Goal: Task Accomplishment & Management: Use online tool/utility

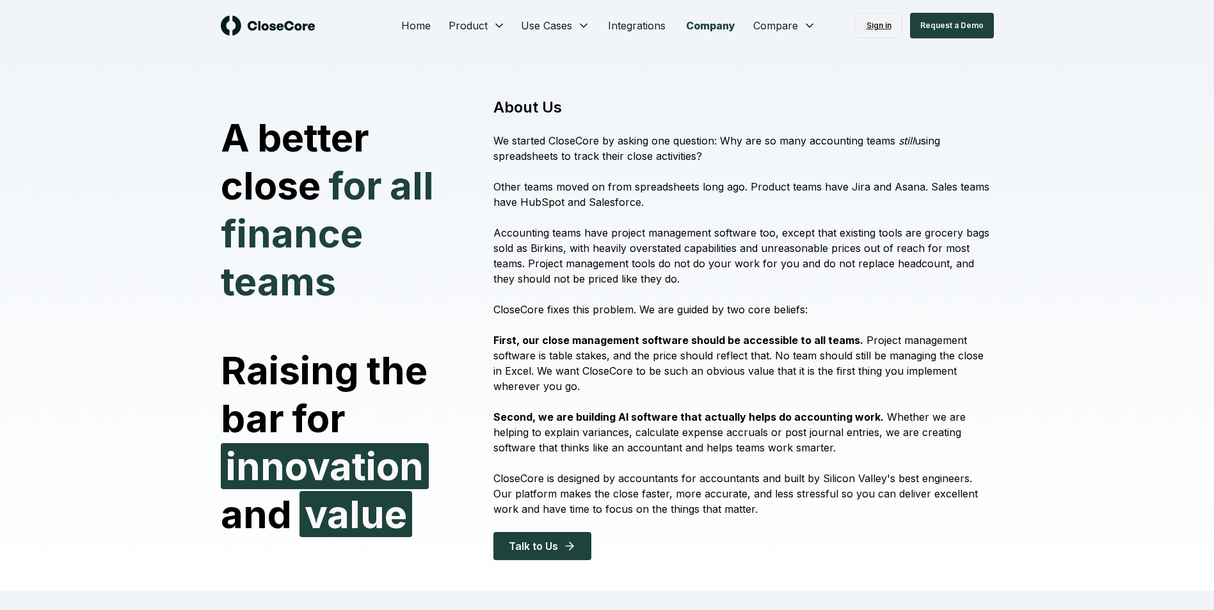
click at [883, 28] on link "Sign in" at bounding box center [879, 26] width 47 height 26
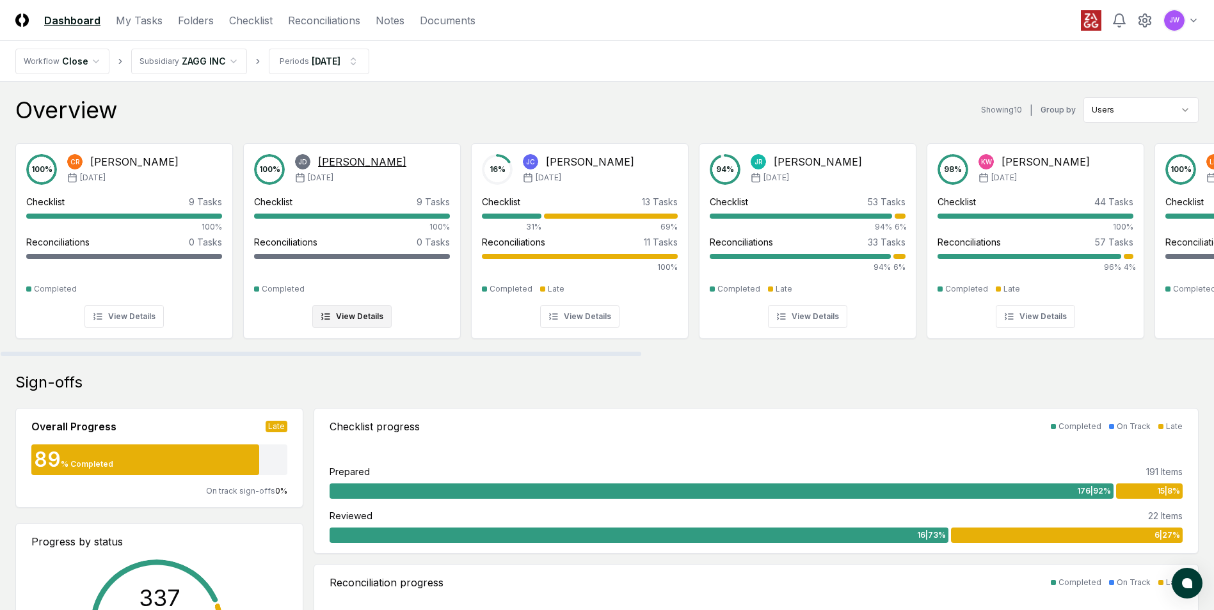
click at [406, 201] on div "Checklist 9 Tasks" at bounding box center [352, 201] width 196 height 13
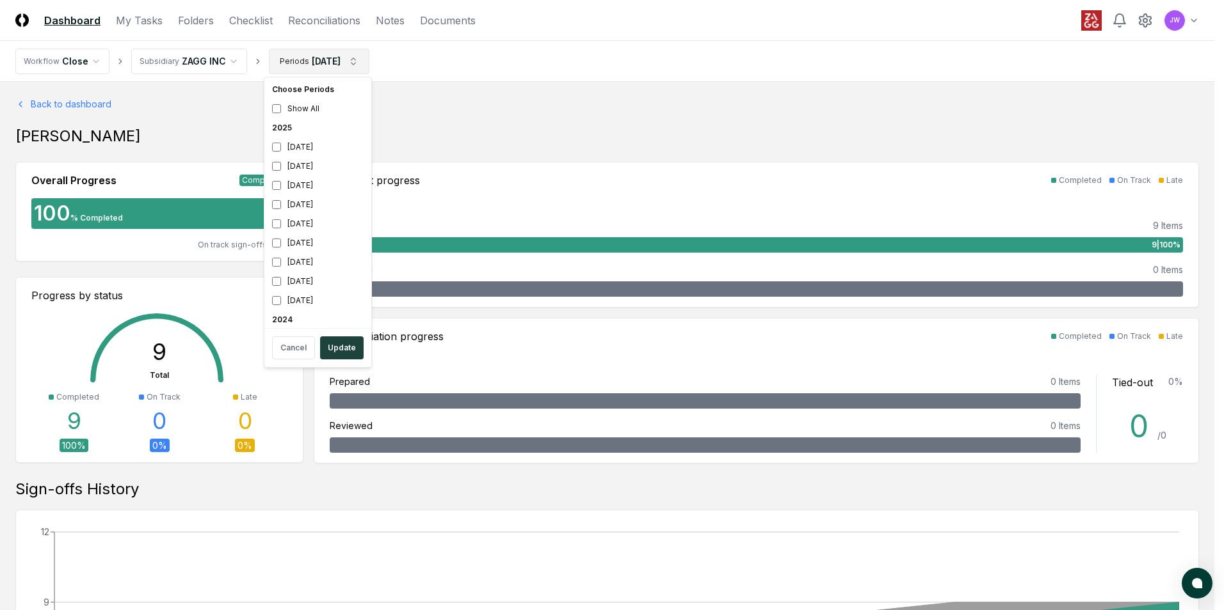
click at [365, 61] on html "CloseCore Dashboard My Tasks Folders Checklist Reconciliations Notes Documents …" at bounding box center [612, 578] width 1224 height 1156
click at [289, 140] on div "[DATE]" at bounding box center [318, 147] width 102 height 19
click at [269, 164] on div "[DATE]" at bounding box center [318, 166] width 102 height 19
click at [344, 342] on button "Update" at bounding box center [342, 348] width 44 height 23
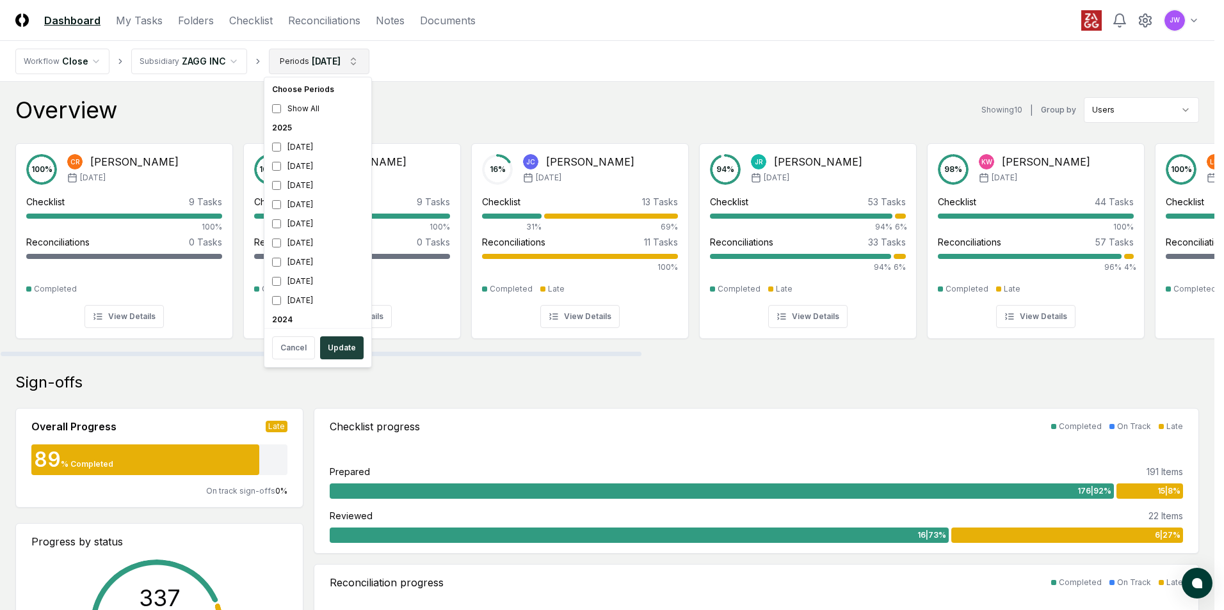
click at [318, 149] on div "[DATE]" at bounding box center [318, 147] width 102 height 19
click at [318, 166] on div "[DATE]" at bounding box center [318, 166] width 102 height 19
click at [339, 353] on button "Update" at bounding box center [342, 348] width 44 height 23
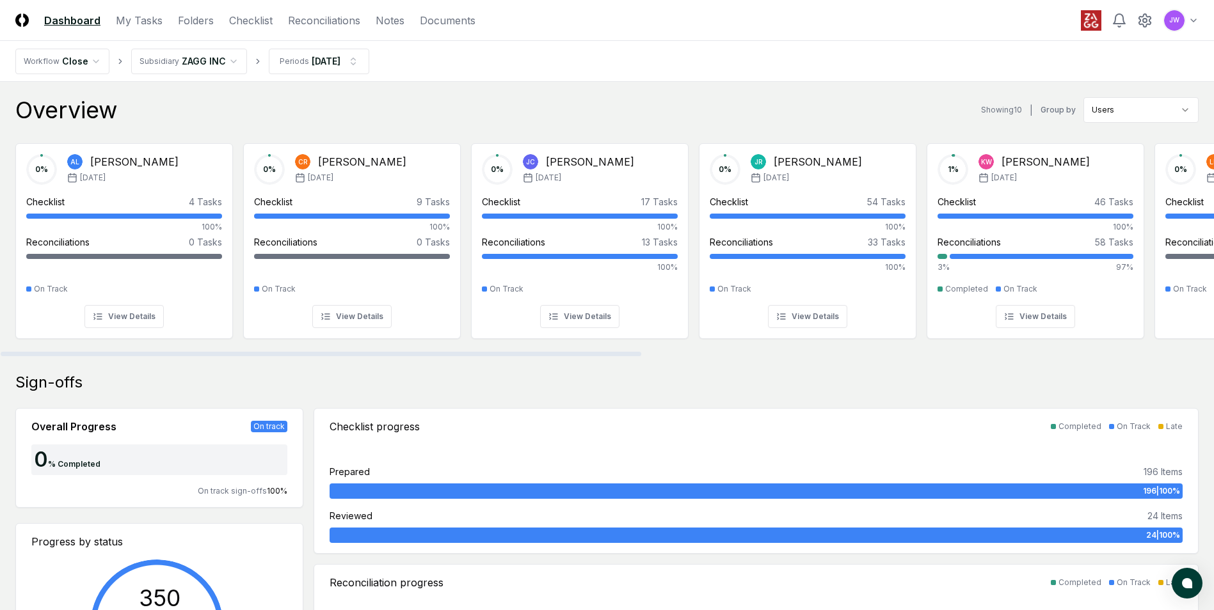
drag, startPoint x: 584, startPoint y: 352, endPoint x: 353, endPoint y: 367, distance: 231.5
click at [353, 356] on div at bounding box center [321, 354] width 641 height 4
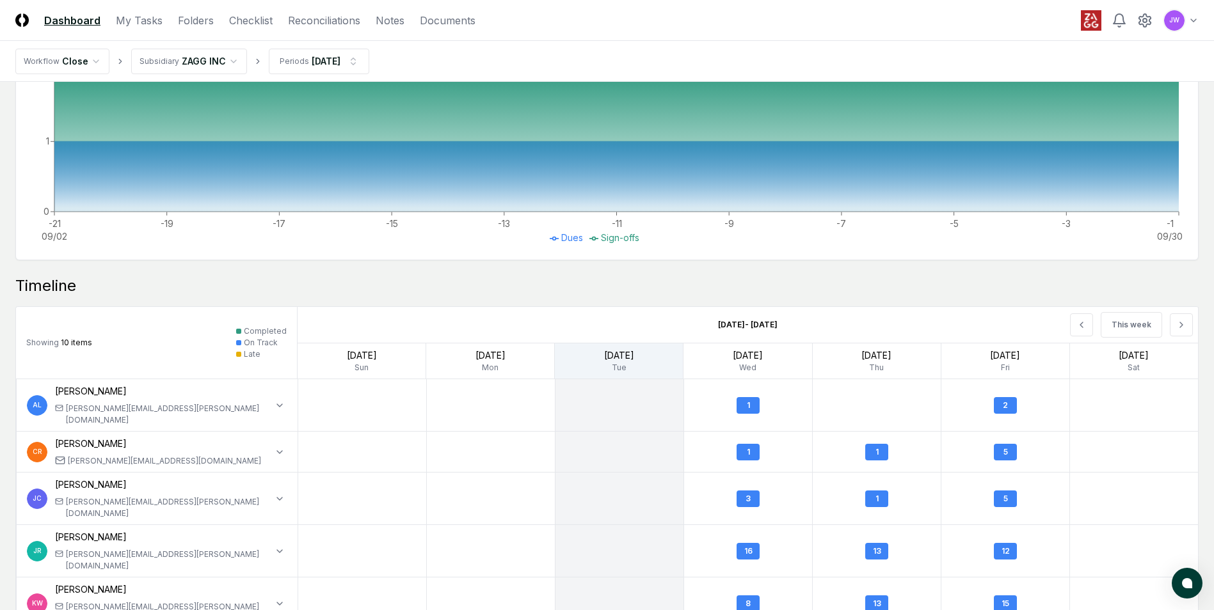
scroll to position [1064, 0]
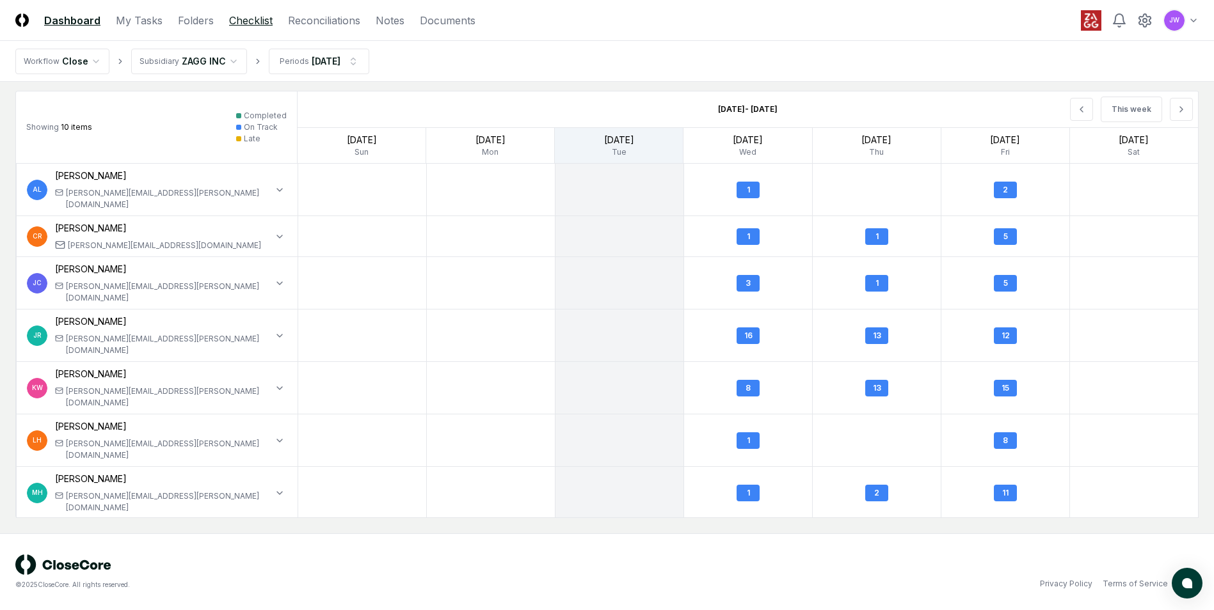
click at [246, 19] on link "Checklist" at bounding box center [251, 20] width 44 height 15
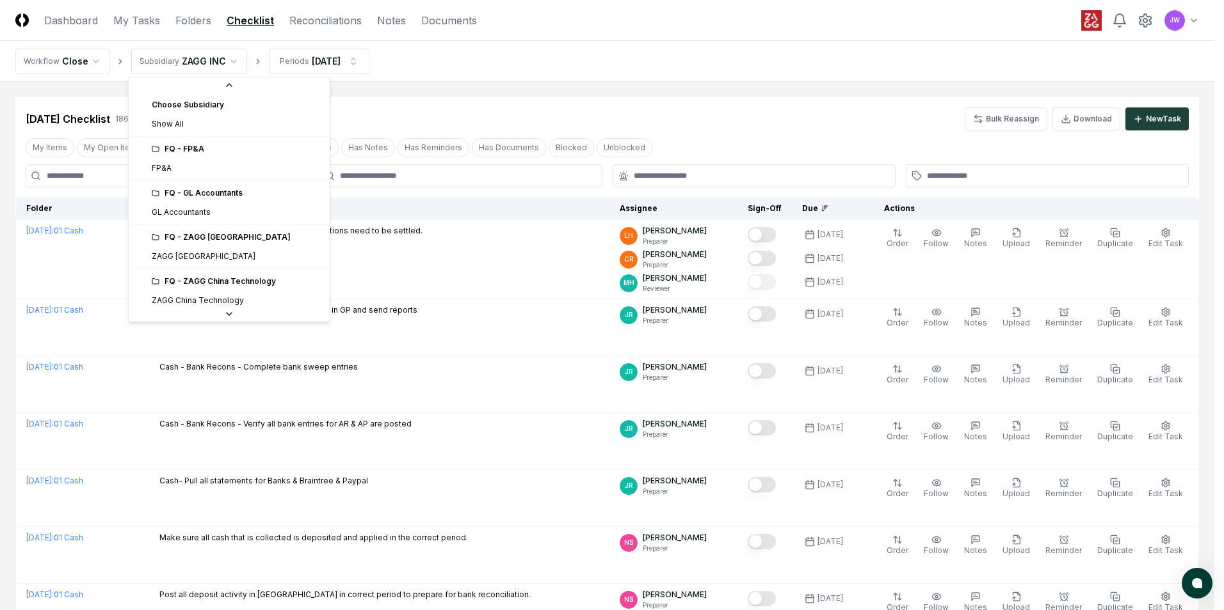
scroll to position [136, 0]
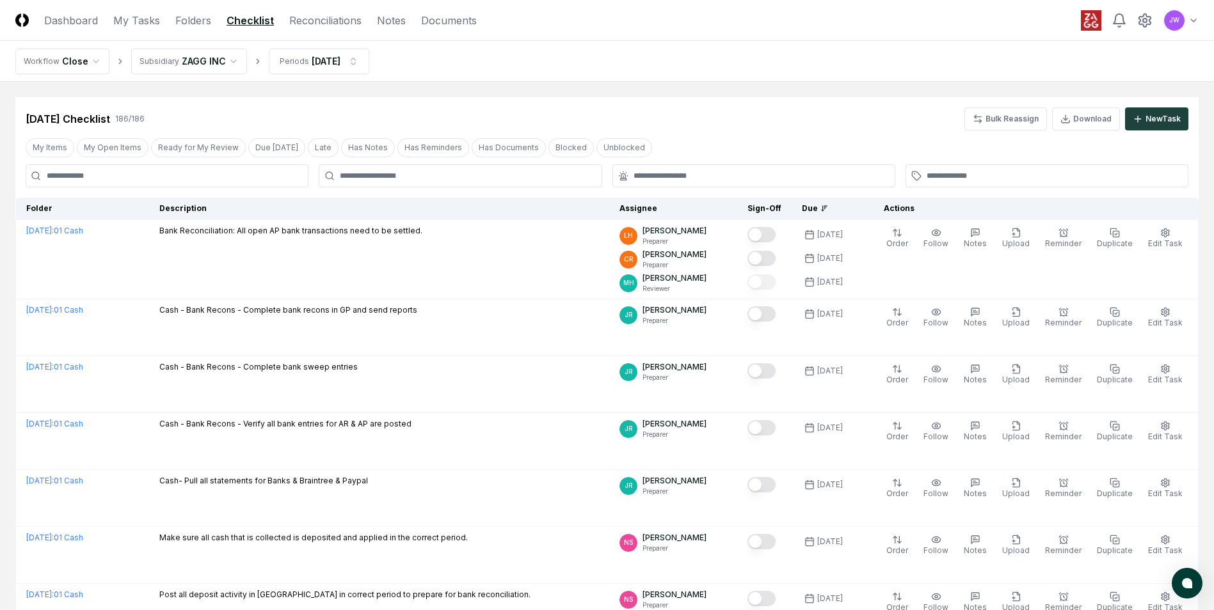
click at [57, 81] on nav "Workflow Close Subsidiary ZAGG INC Periods [DATE]" at bounding box center [607, 61] width 1214 height 41
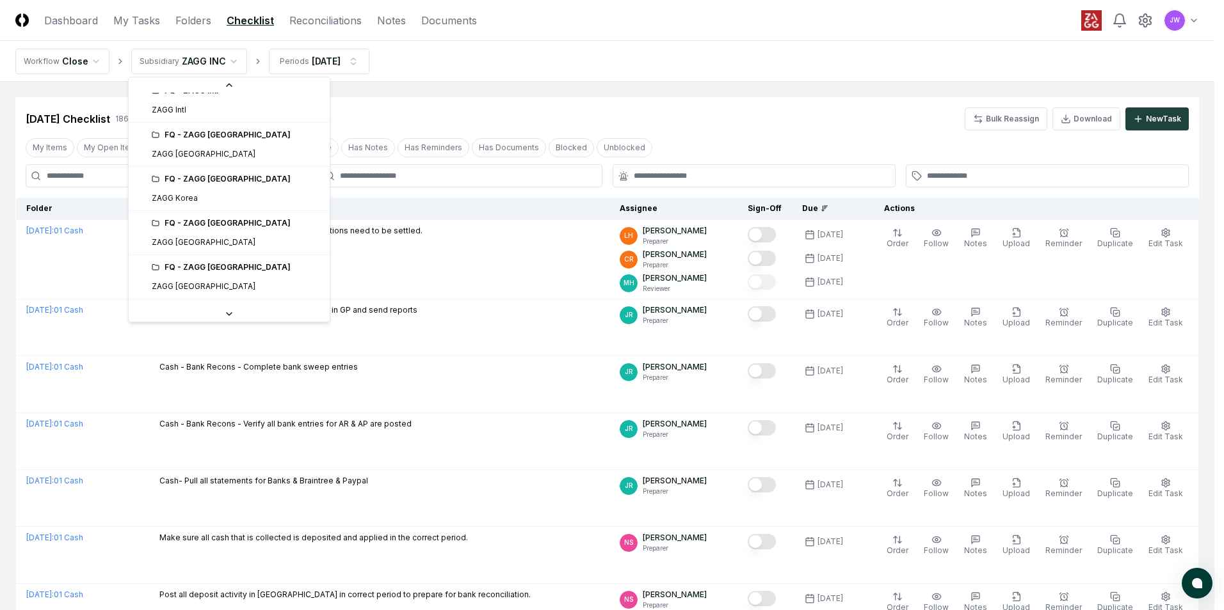
scroll to position [329, 0]
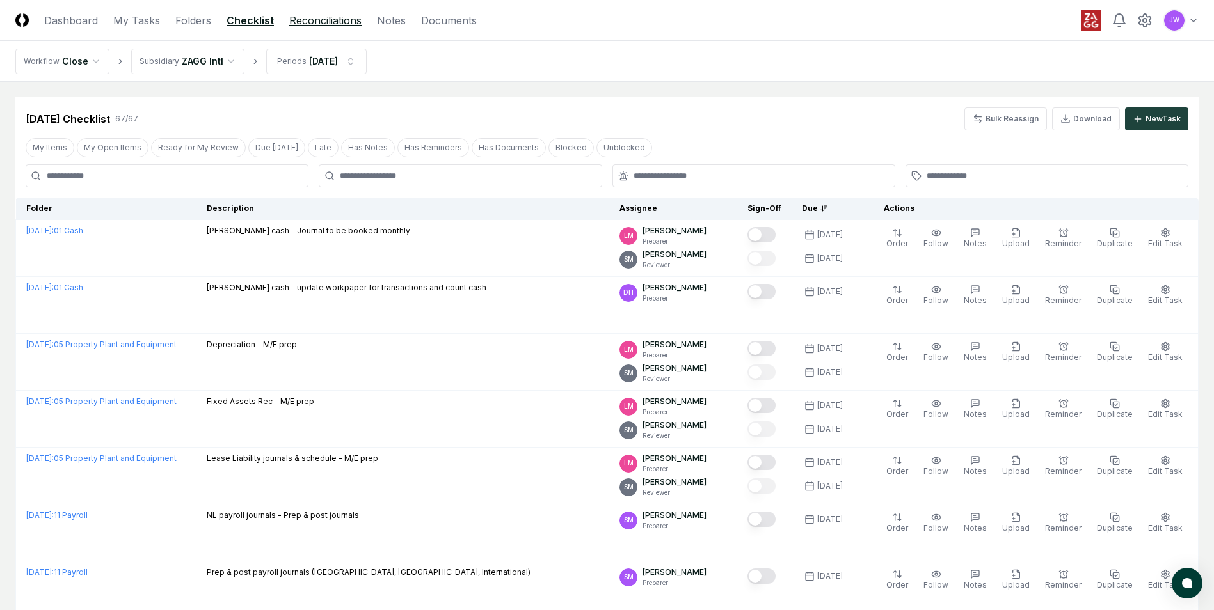
click at [330, 14] on link "Reconciliations" at bounding box center [325, 20] width 72 height 15
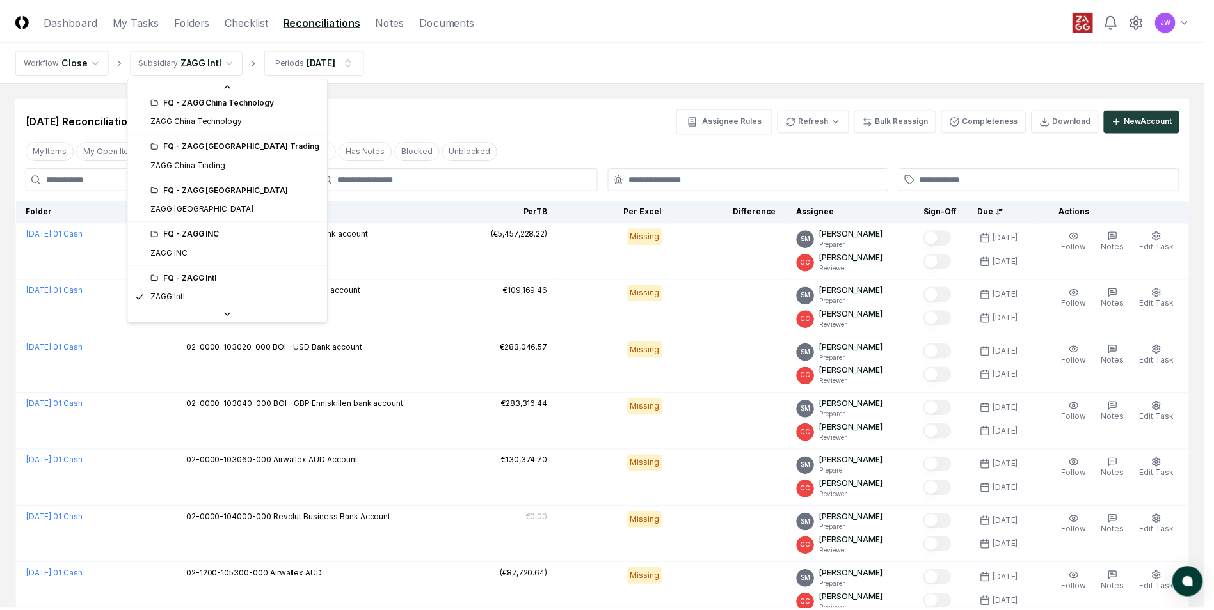
scroll to position [142, 0]
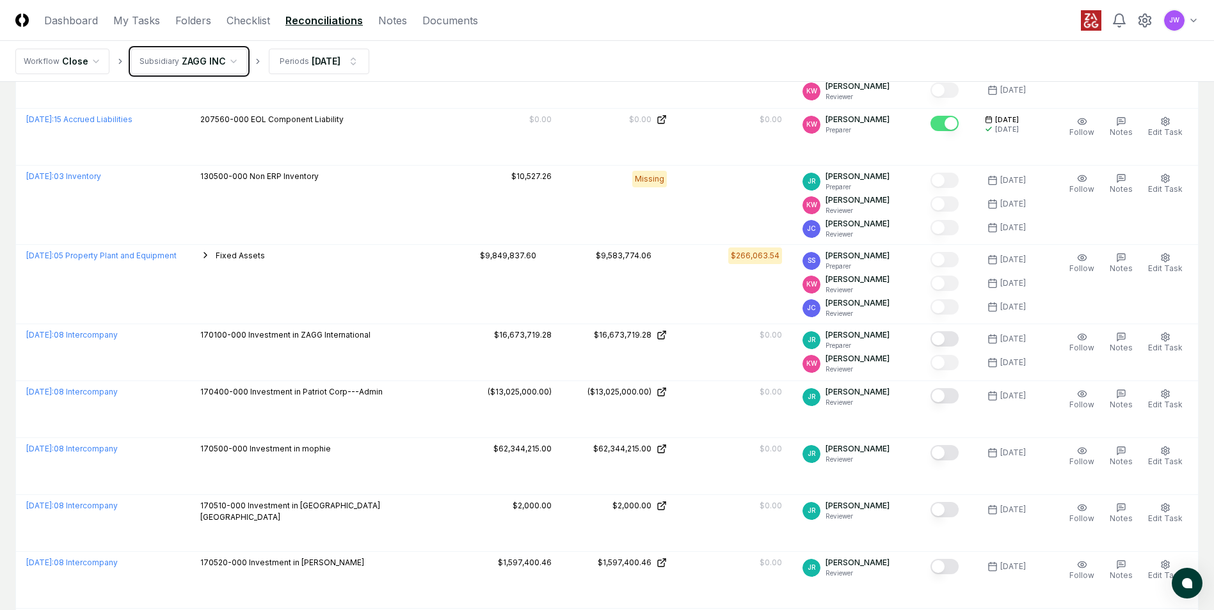
scroll to position [2779, 0]
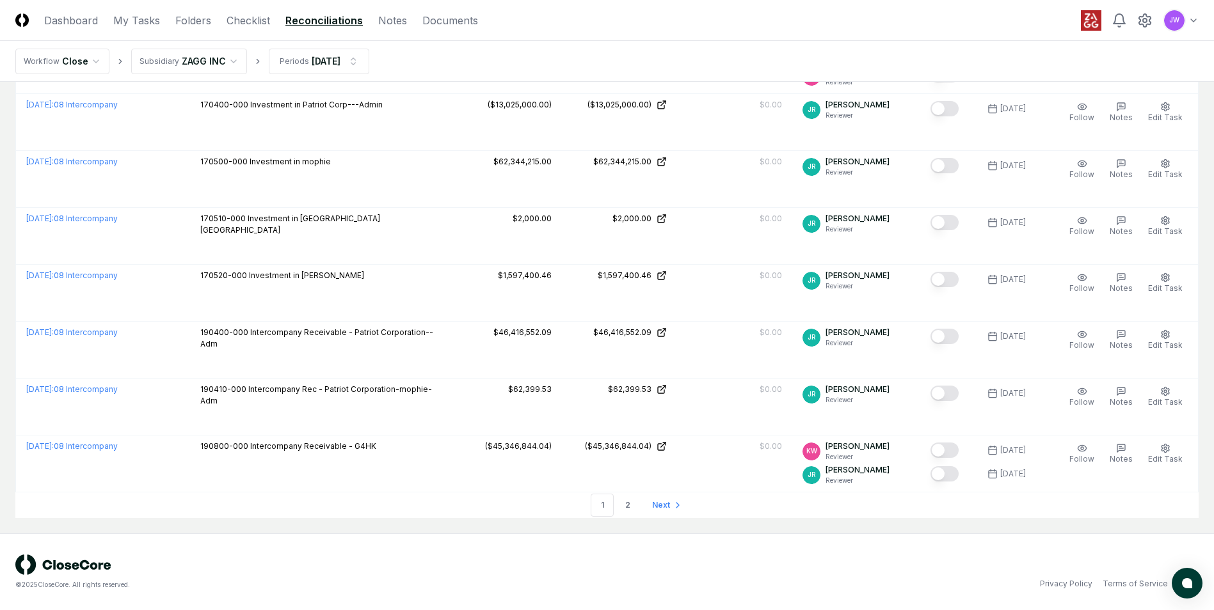
drag, startPoint x: 665, startPoint y: 509, endPoint x: 823, endPoint y: 532, distance: 159.7
click at [665, 509] on span "Next" at bounding box center [661, 506] width 18 height 12
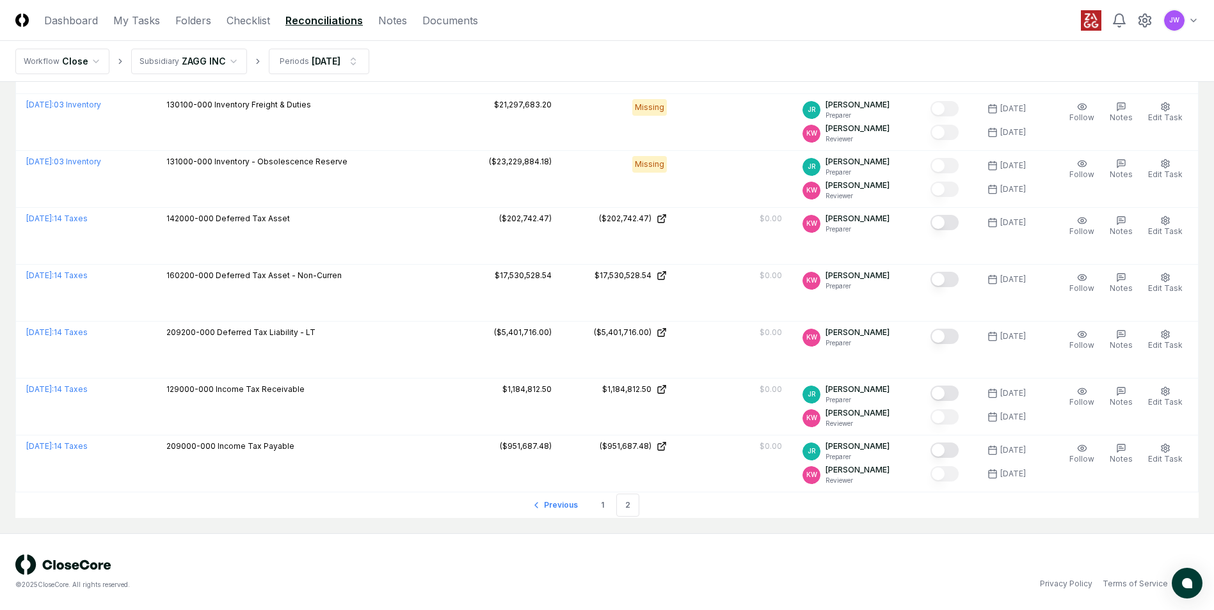
scroll to position [1176, 0]
click at [562, 512] on link "Previous" at bounding box center [556, 506] width 63 height 26
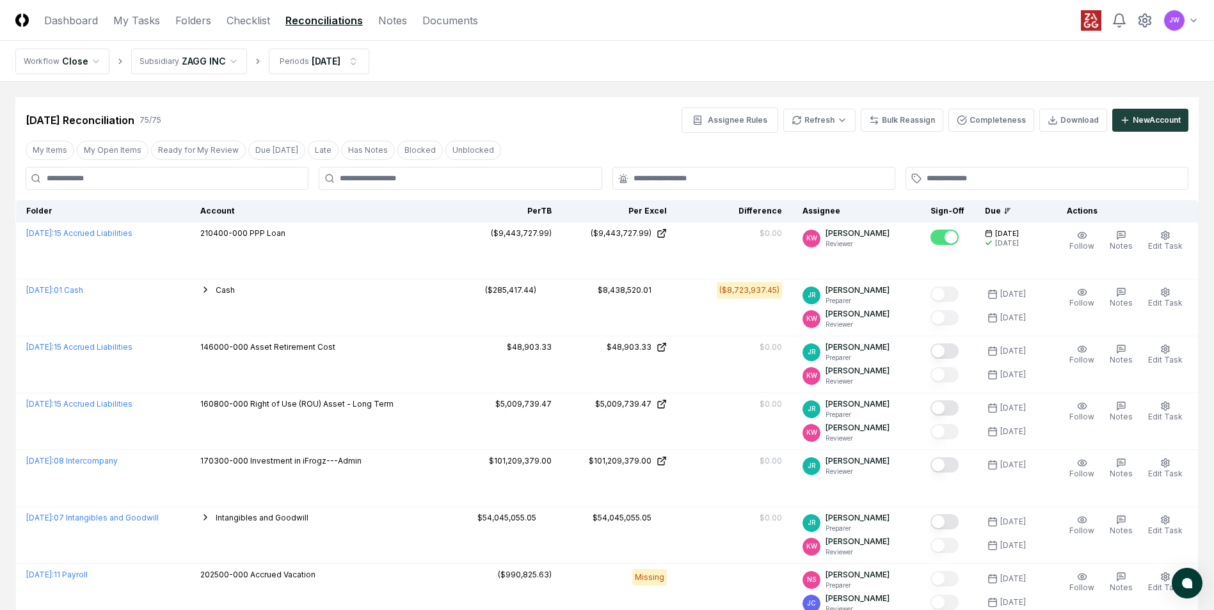
click at [1140, 3] on header "CloseCore Dashboard My Tasks Folders Checklist Reconciliations Notes Documents …" at bounding box center [607, 20] width 1214 height 41
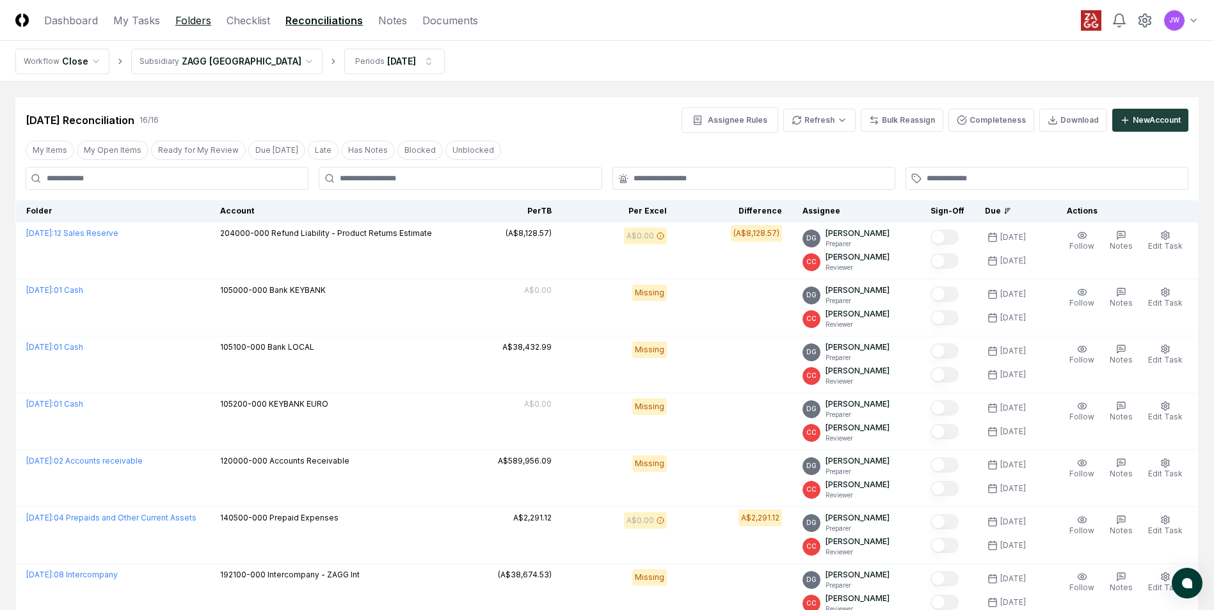
click at [198, 18] on link "Folders" at bounding box center [193, 20] width 36 height 15
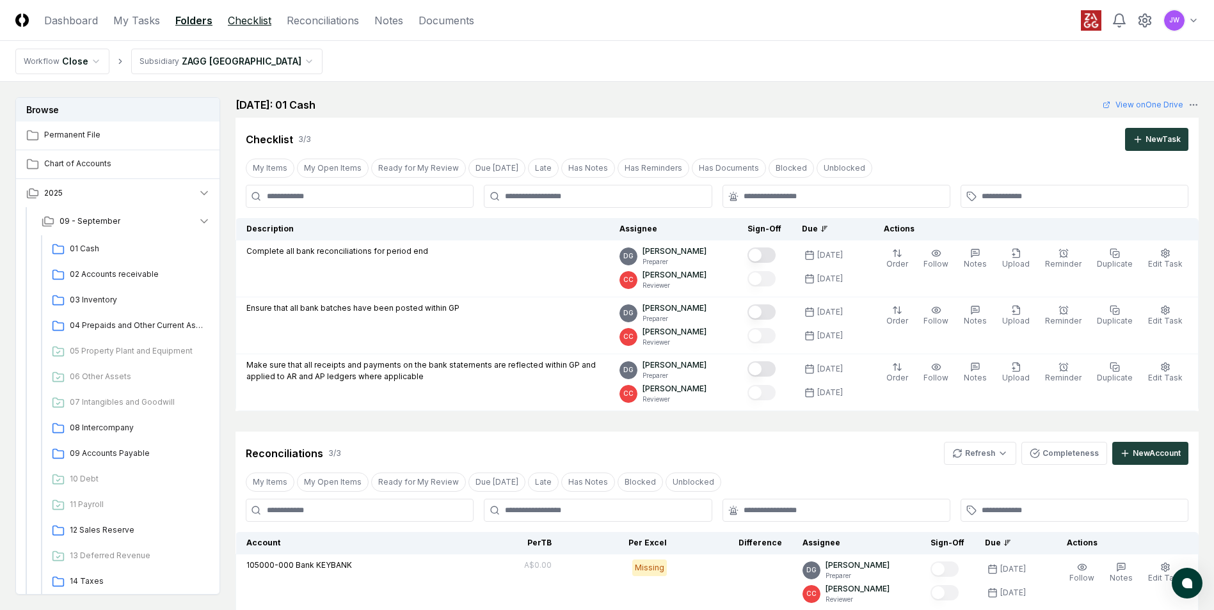
click at [250, 19] on link "Checklist" at bounding box center [250, 20] width 44 height 15
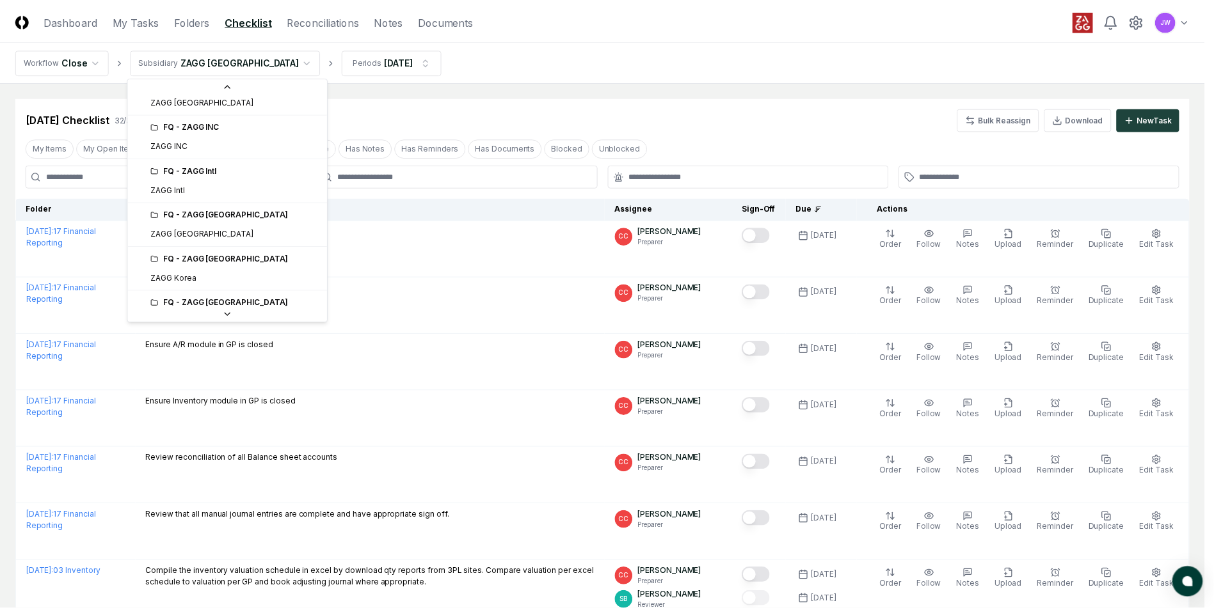
scroll to position [230, 0]
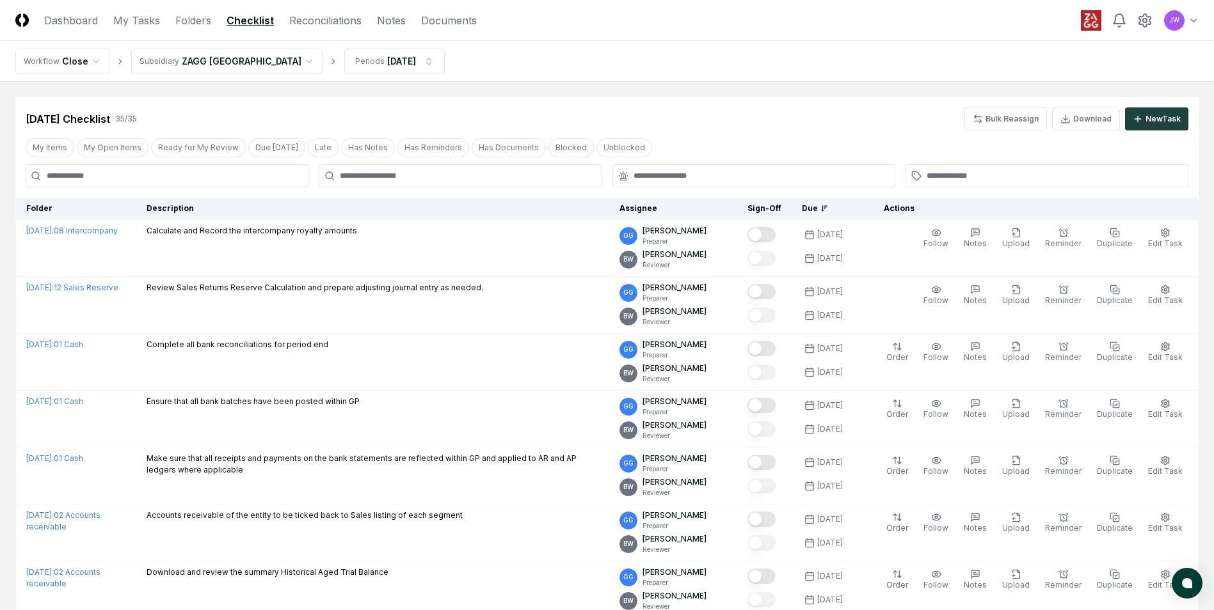
click at [22, 19] on img at bounding box center [21, 19] width 13 height 13
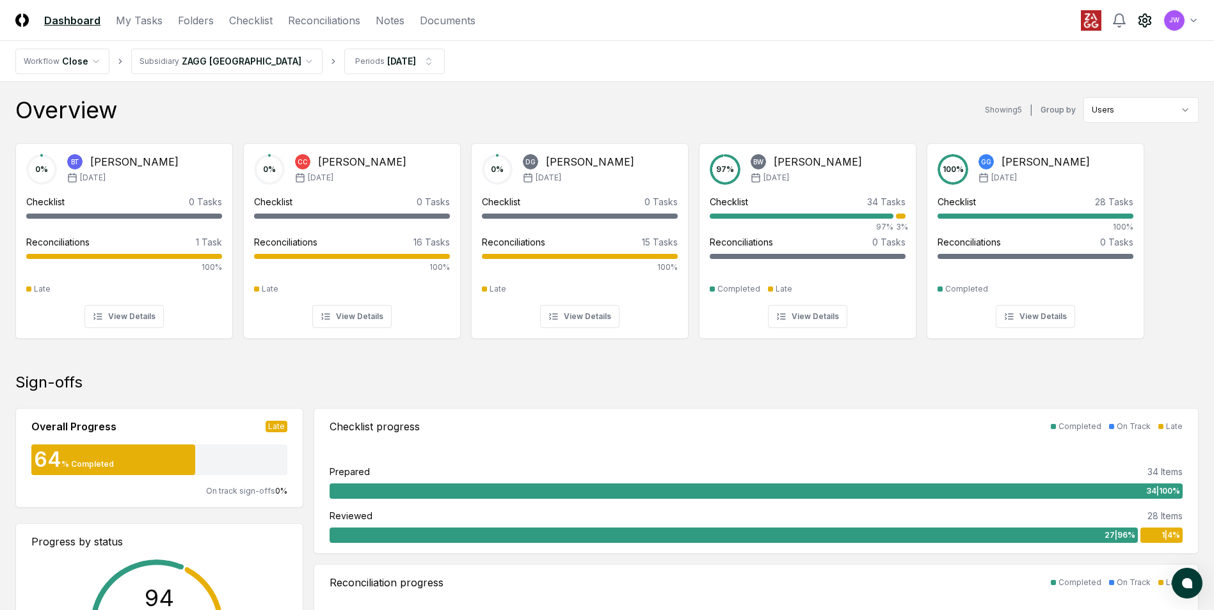
click at [1146, 20] on circle at bounding box center [1145, 21] width 4 height 4
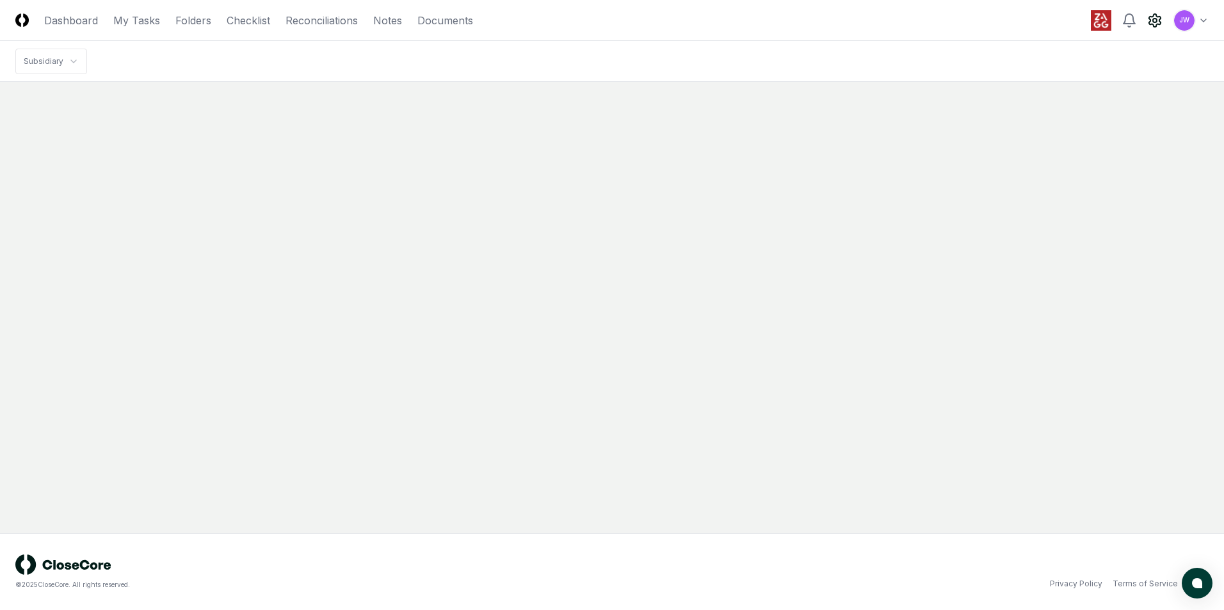
click at [1146, 20] on div "JW Toggle user menu" at bounding box center [1149, 20] width 118 height 23
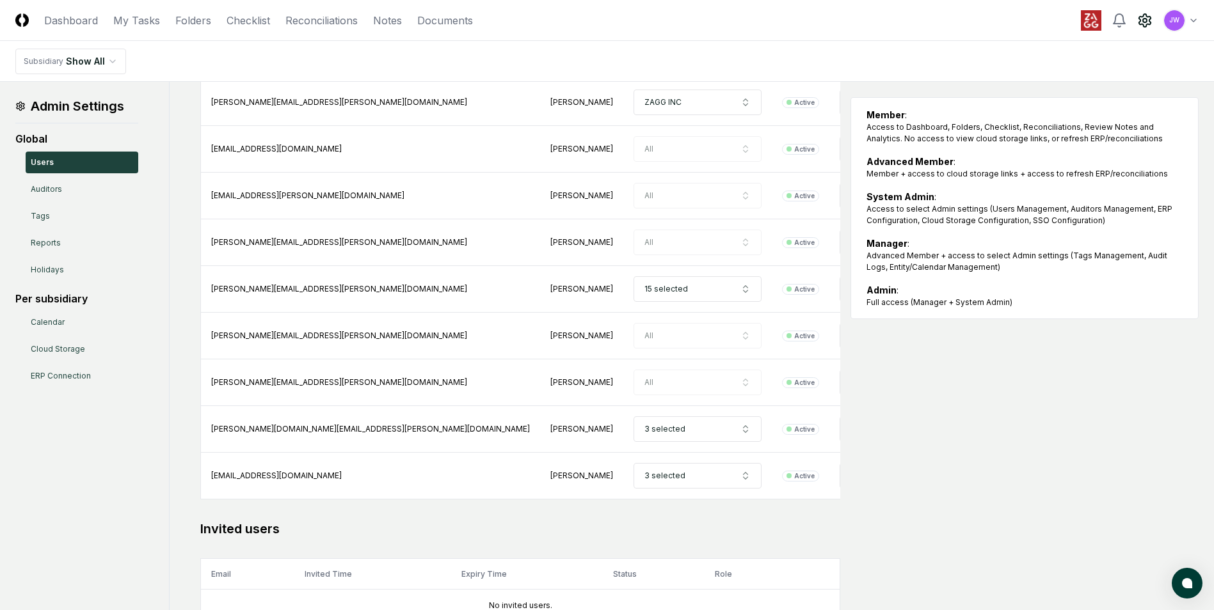
scroll to position [841, 0]
click at [51, 195] on link "Auditors" at bounding box center [82, 190] width 113 height 22
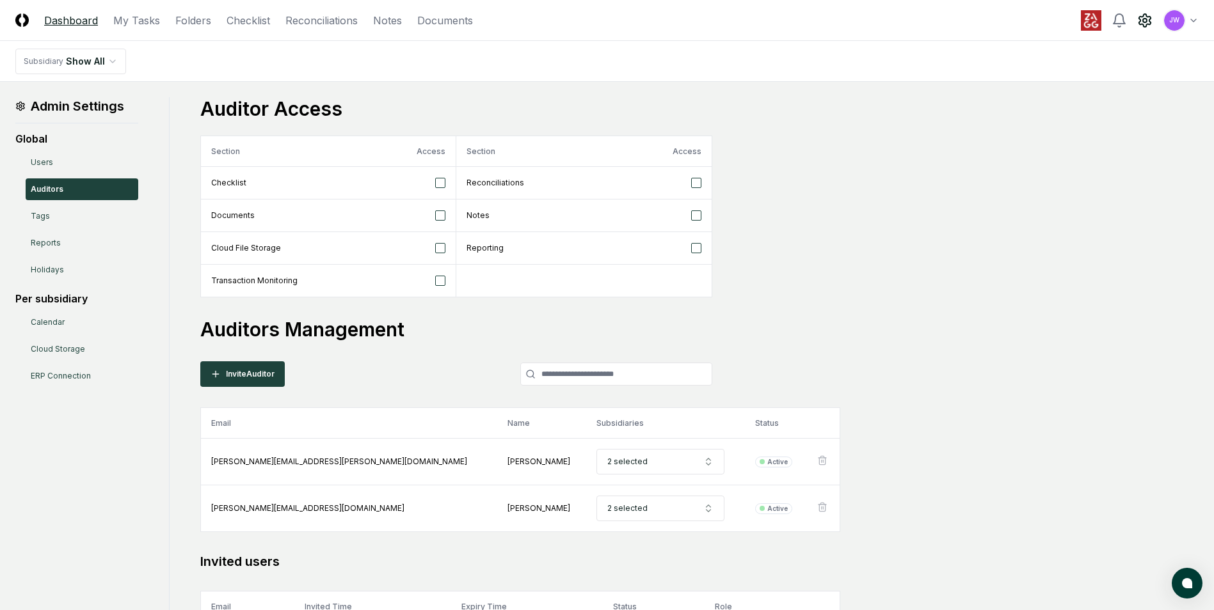
click at [77, 22] on link "Dashboard" at bounding box center [71, 20] width 54 height 15
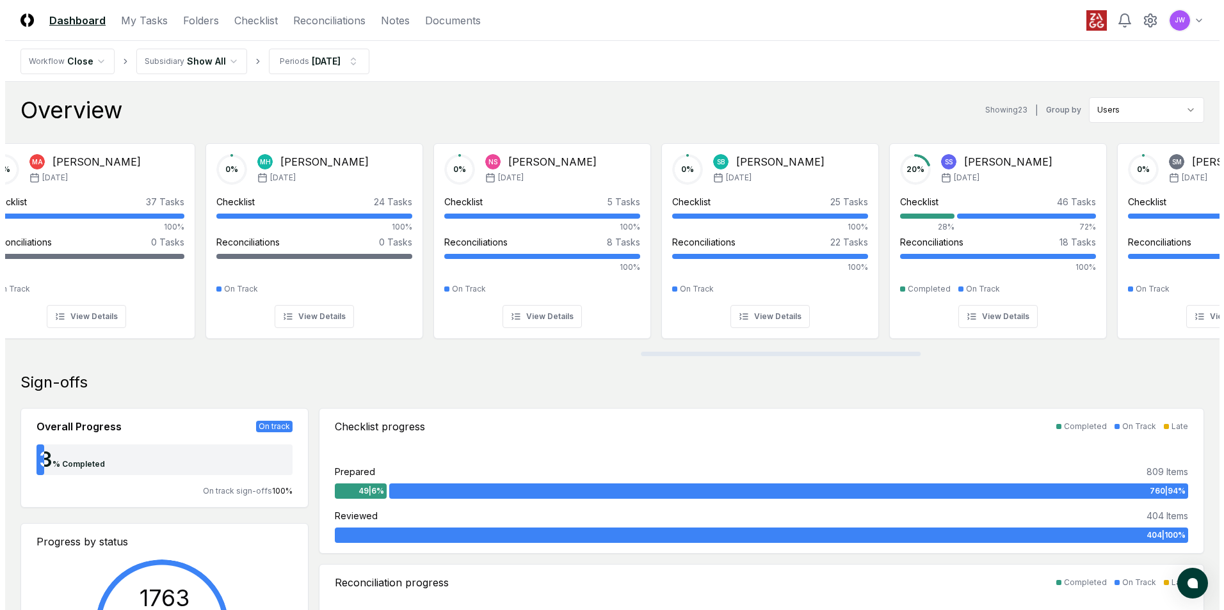
scroll to position [0, 2754]
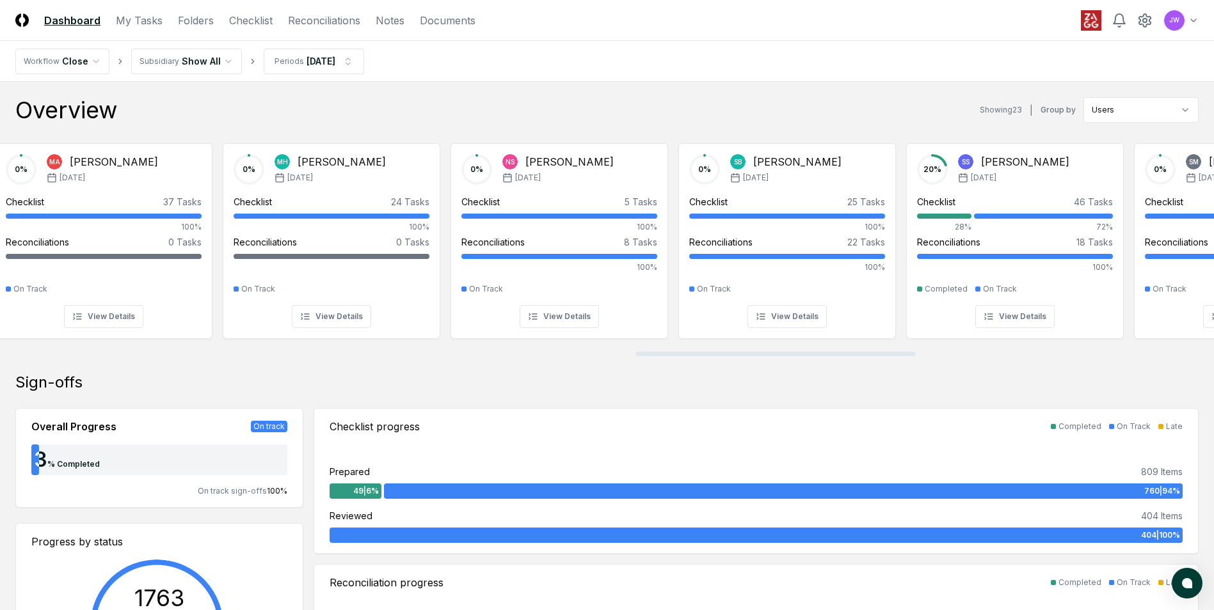
drag, startPoint x: 249, startPoint y: 356, endPoint x: 776, endPoint y: 401, distance: 528.6
click at [776, 357] on div at bounding box center [607, 354] width 1214 height 6
click at [320, 15] on link "Reconciliations" at bounding box center [324, 20] width 72 height 15
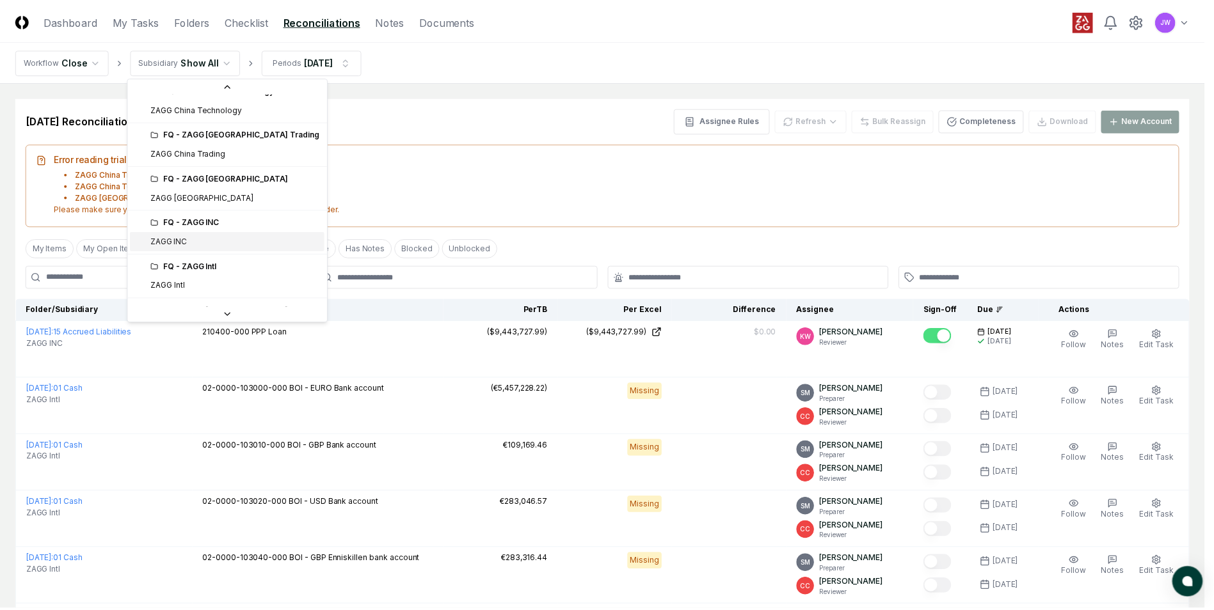
scroll to position [211, 0]
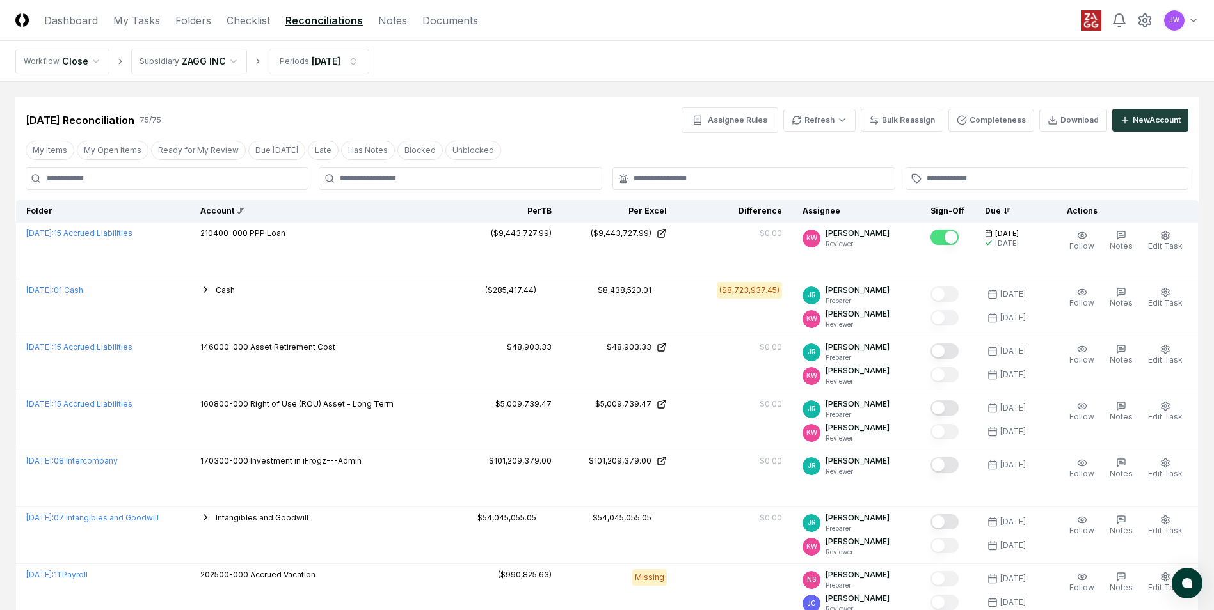
click at [244, 212] on icon at bounding box center [241, 211] width 8 height 8
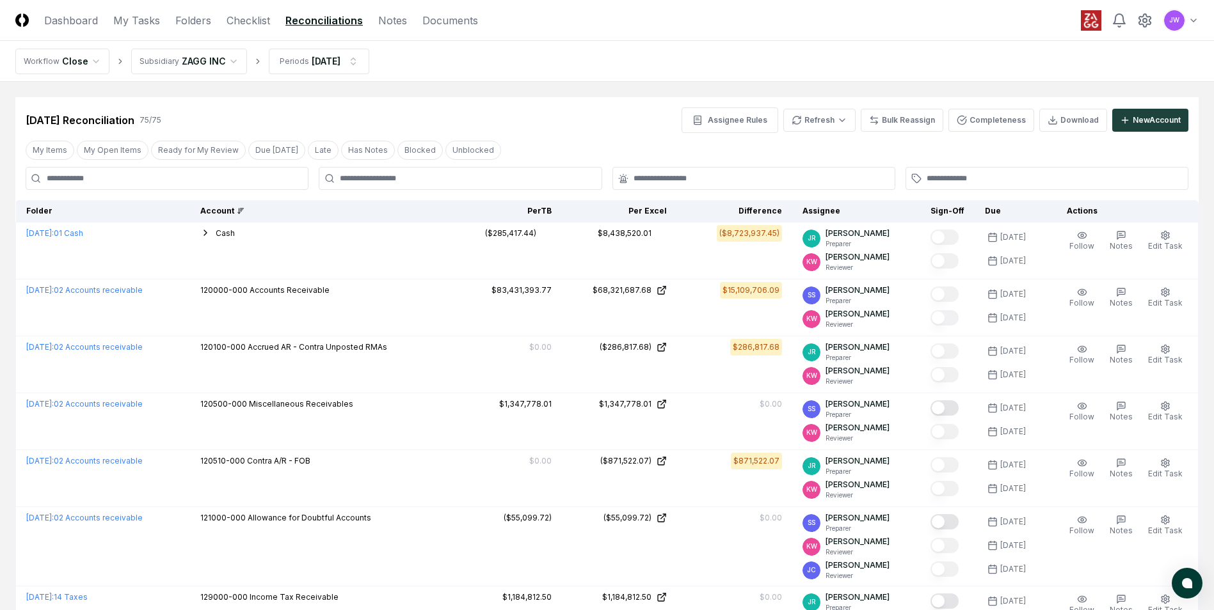
click at [244, 211] on icon at bounding box center [241, 211] width 8 height 8
click at [241, 214] on div "Account" at bounding box center [318, 211] width 236 height 12
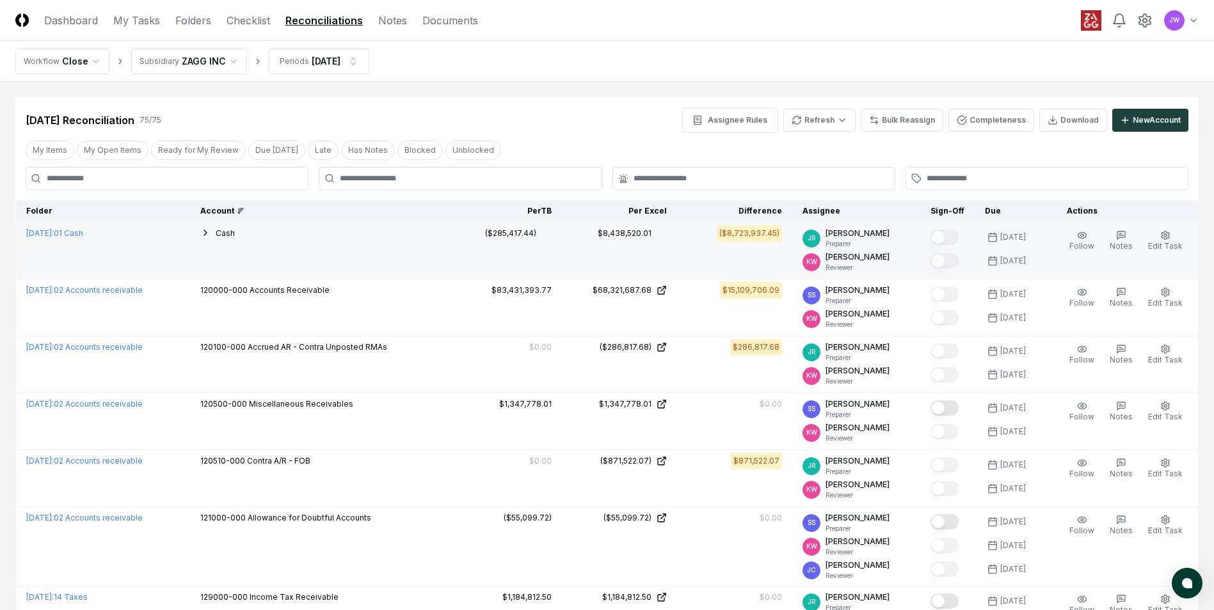
click at [367, 271] on td "Cash 101080-000 Paypal 103130-000 KB ZAGG Payroll (x3207) 103100-000 KB ZAGG Op…" at bounding box center [318, 251] width 257 height 57
click at [211, 228] on icon "button" at bounding box center [205, 233] width 10 height 10
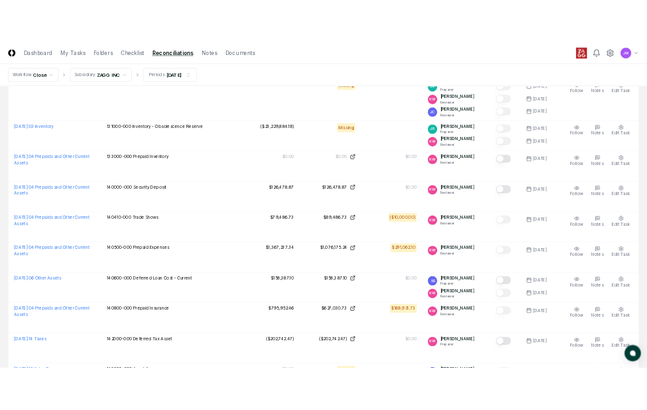
scroll to position [1230, 0]
